Goal: Task Accomplishment & Management: Manage account settings

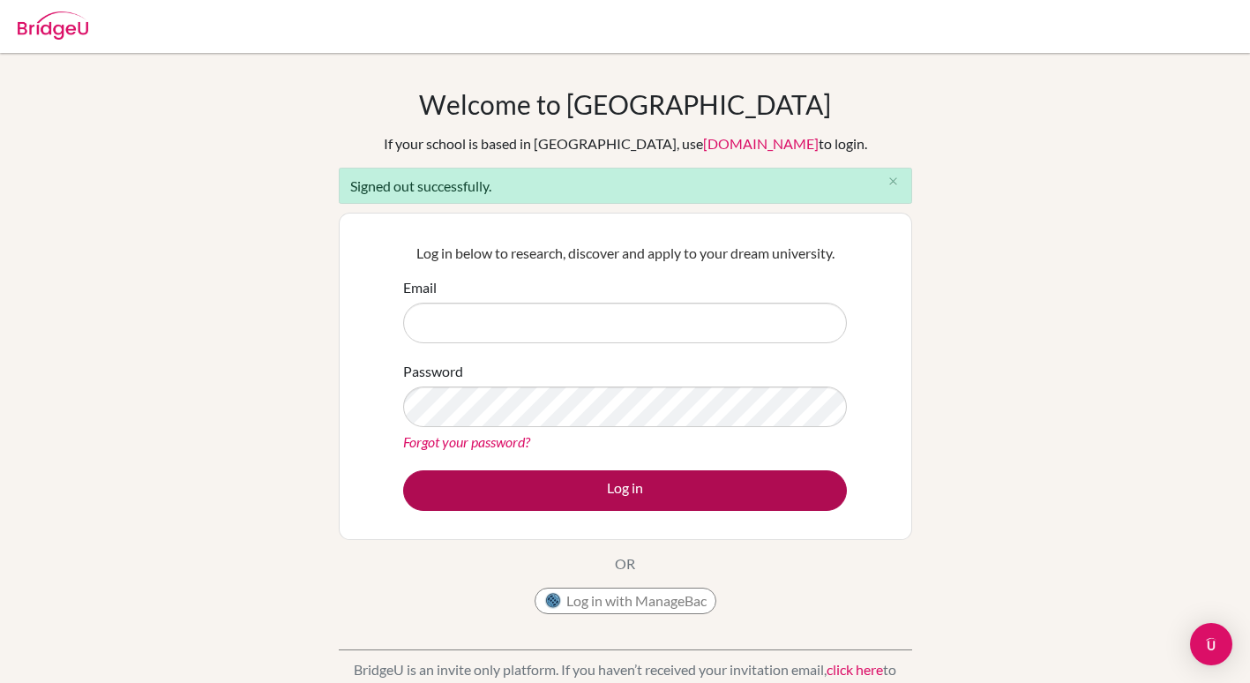
type input "[PERSON_NAME][EMAIL_ADDRESS][DOMAIN_NAME]"
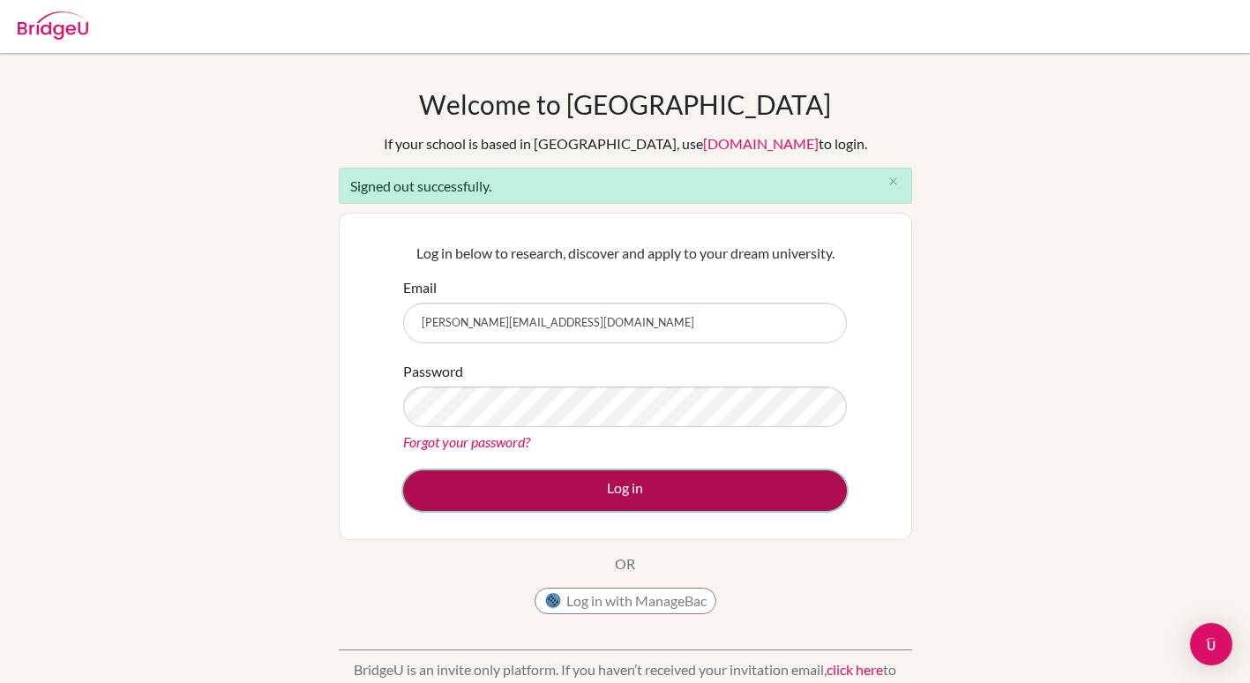
click at [587, 487] on button "Log in" at bounding box center [625, 490] width 444 height 41
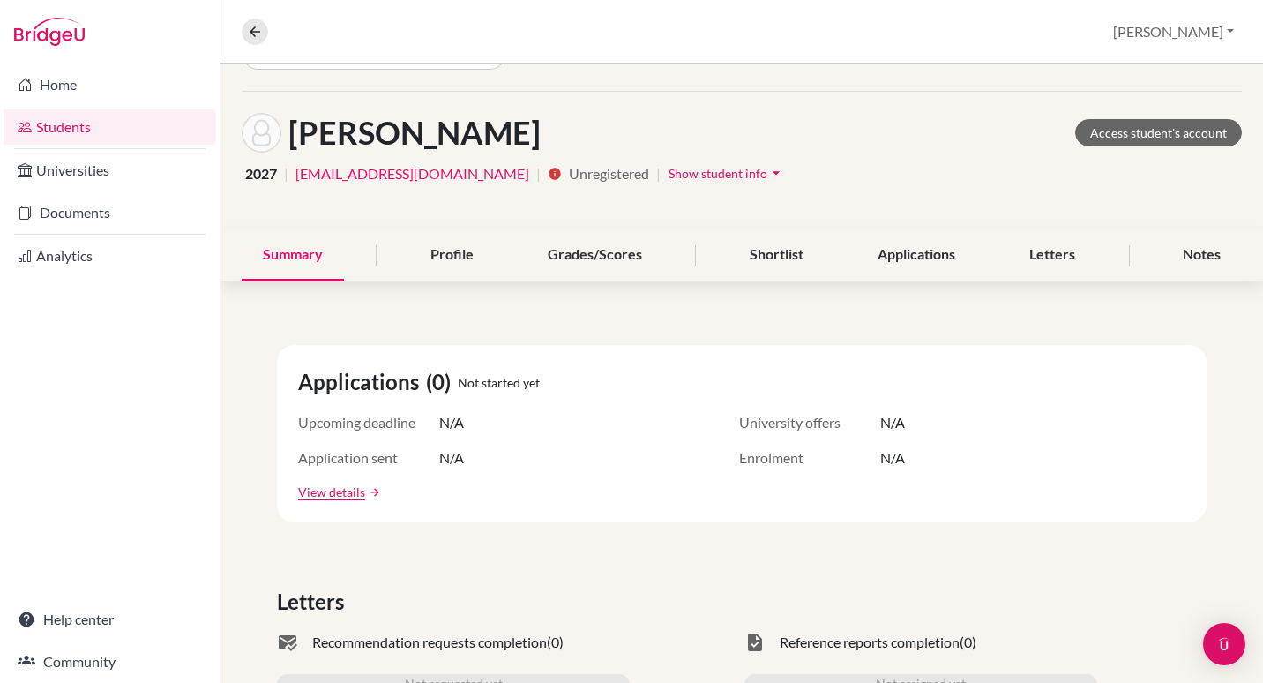
scroll to position [41, 0]
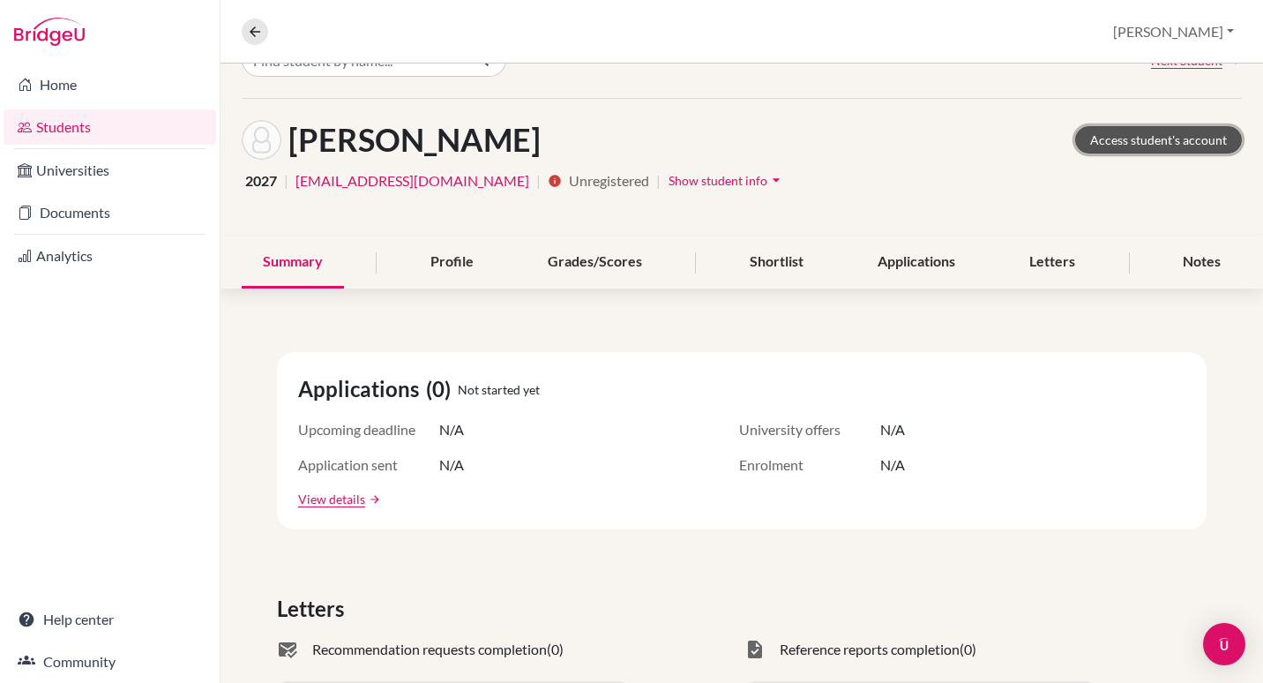
click at [1169, 138] on link "Access student's account" at bounding box center [1158, 139] width 167 height 27
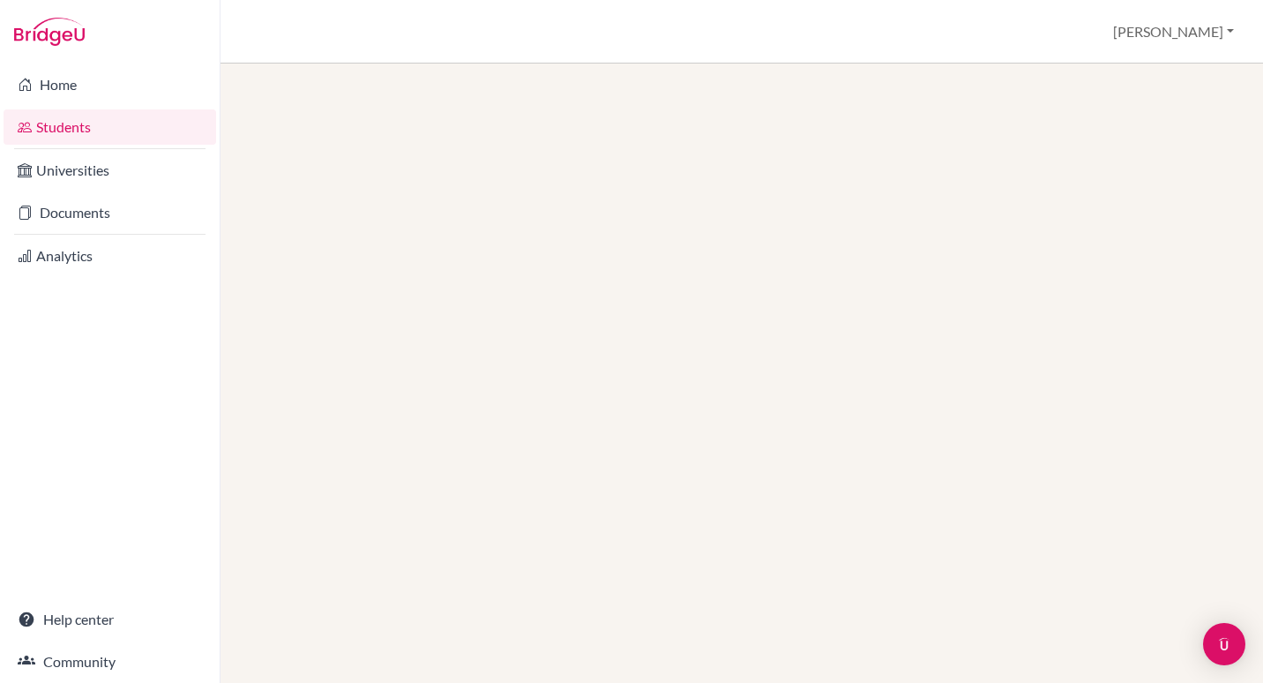
click at [93, 128] on link "Students" at bounding box center [110, 126] width 213 height 35
